Goal: Information Seeking & Learning: Compare options

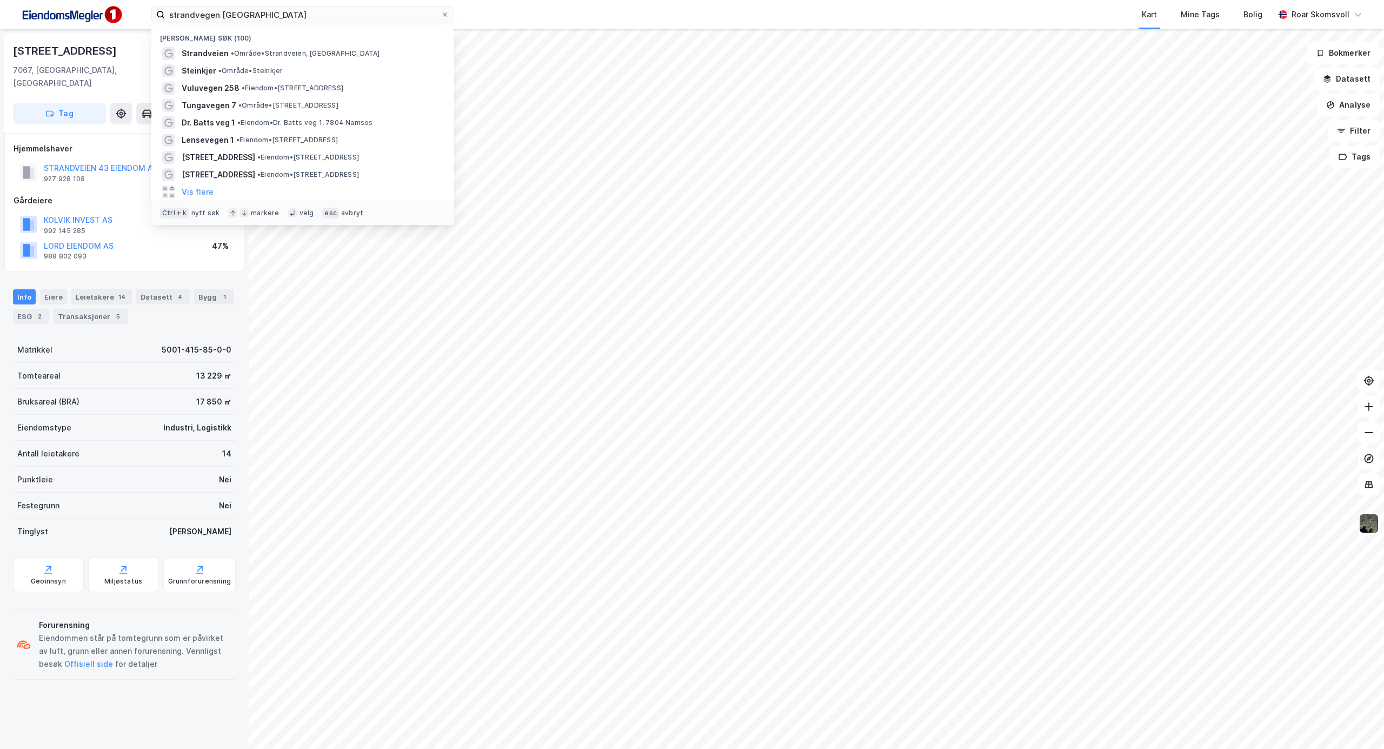
click at [63, 4] on div "strandvegen [GEOGRAPHIC_DATA] Nylige søk (100) Strandveien • Område • [GEOGRAPH…" at bounding box center [692, 14] width 1384 height 29
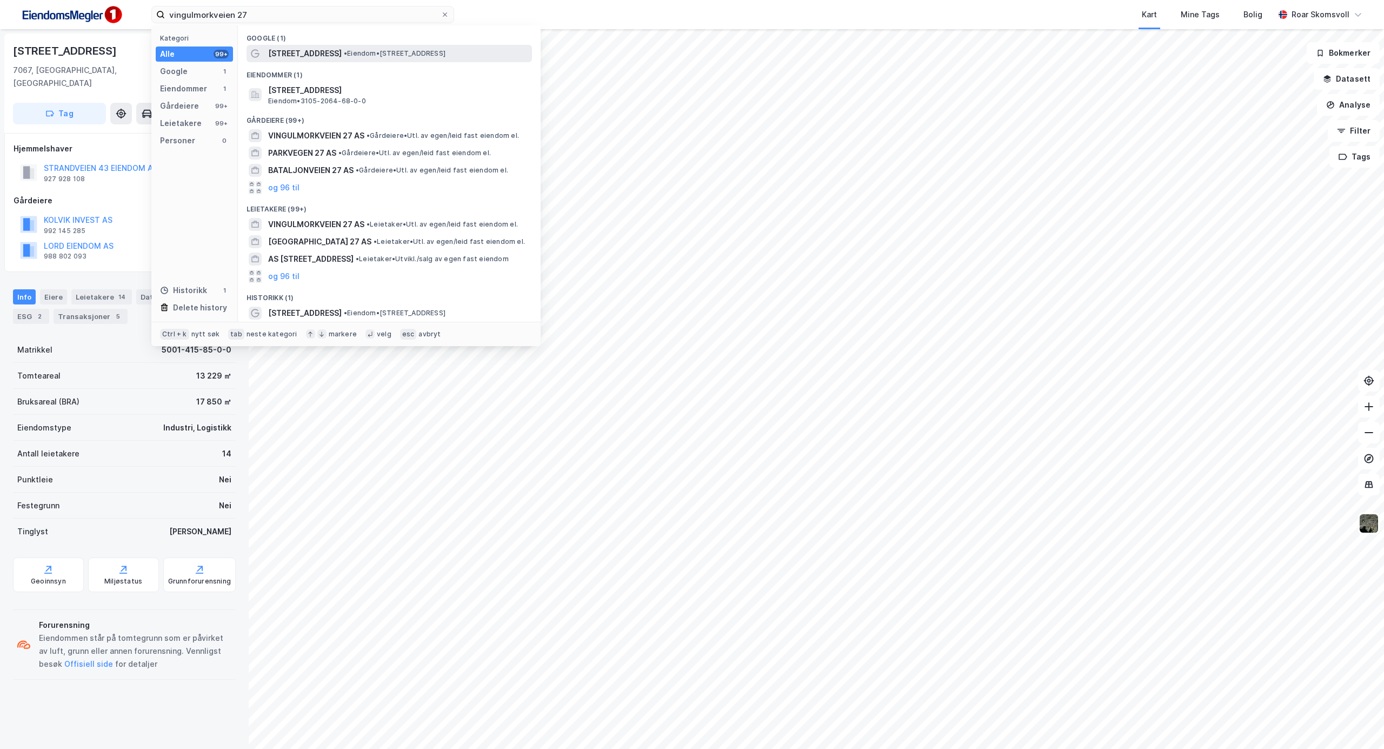
type input "vingulmorkveien 27"
click at [334, 50] on span "[STREET_ADDRESS]" at bounding box center [305, 53] width 74 height 13
